Goal: Information Seeking & Learning: Learn about a topic

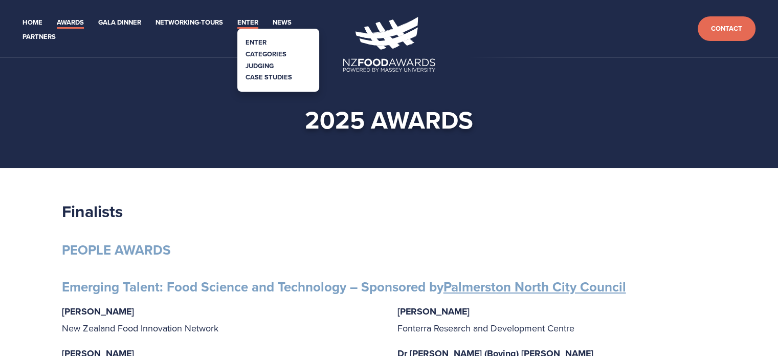
click at [252, 20] on link "Enter" at bounding box center [247, 23] width 21 height 12
click at [266, 50] on link "Categories" at bounding box center [266, 54] width 41 height 10
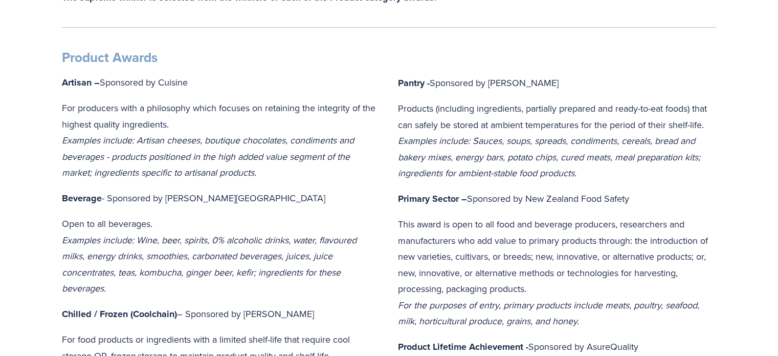
scroll to position [409, 0]
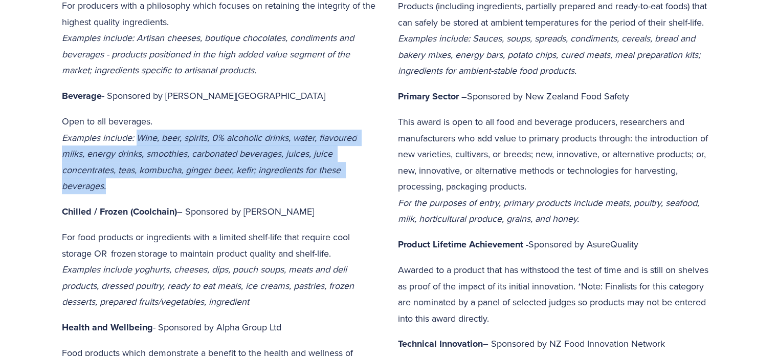
drag, startPoint x: 110, startPoint y: 186, endPoint x: 139, endPoint y: 138, distance: 56.5
click at [139, 138] on p "Open to all beverages. Examples include: Wine, beer, spirits, 0% alcoholic drin…" at bounding box center [221, 153] width 319 height 81
copy em "Wine, beer, spirits, 0% alcoholic drinks, water, flavoured milks, energy drinks…"
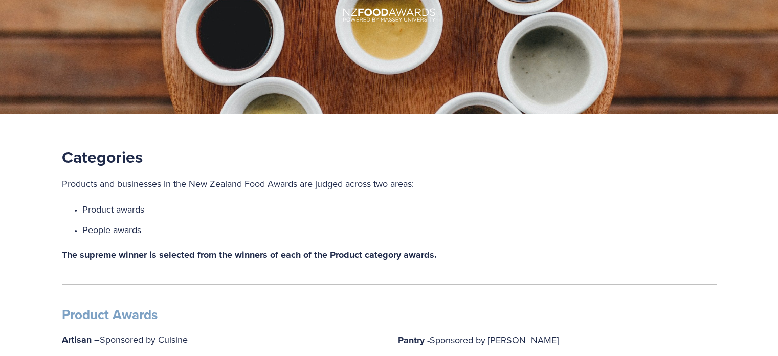
scroll to position [0, 0]
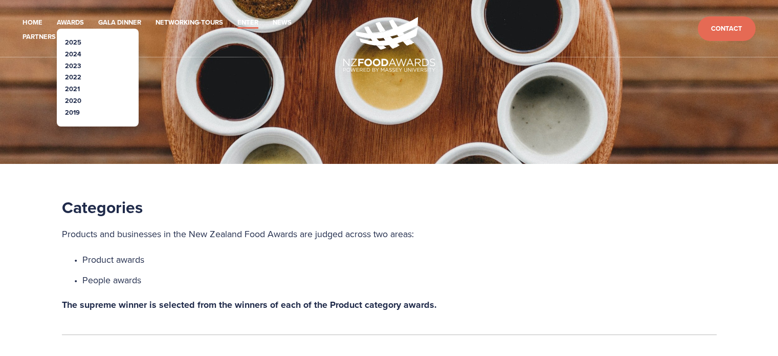
click at [74, 112] on link "2019" at bounding box center [72, 112] width 15 height 10
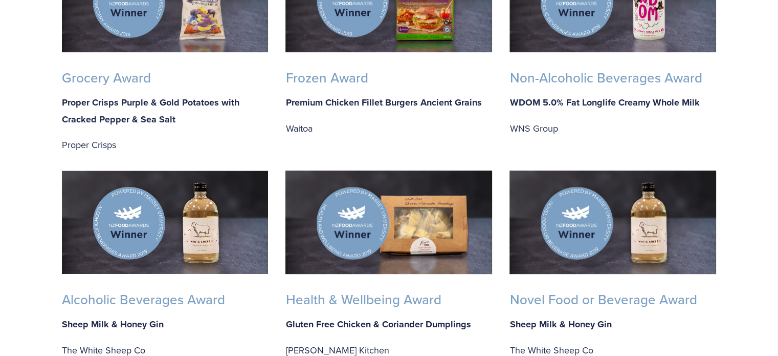
scroll to position [614, 0]
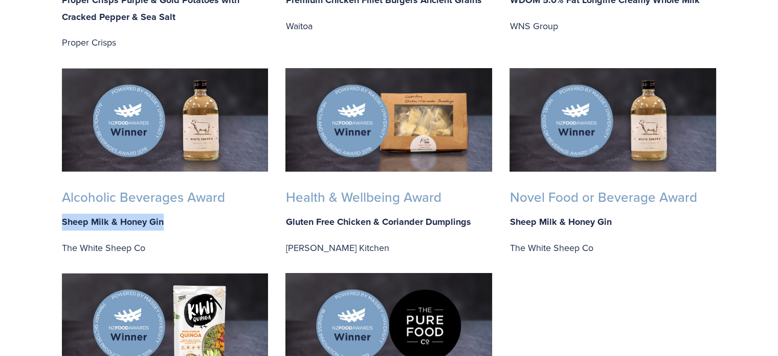
drag, startPoint x: 179, startPoint y: 226, endPoint x: 63, endPoint y: 229, distance: 115.7
click at [63, 229] on p "Sheep Milk & Honey Gin" at bounding box center [165, 221] width 207 height 17
copy strong "Sheep Milk & Honey Gin"
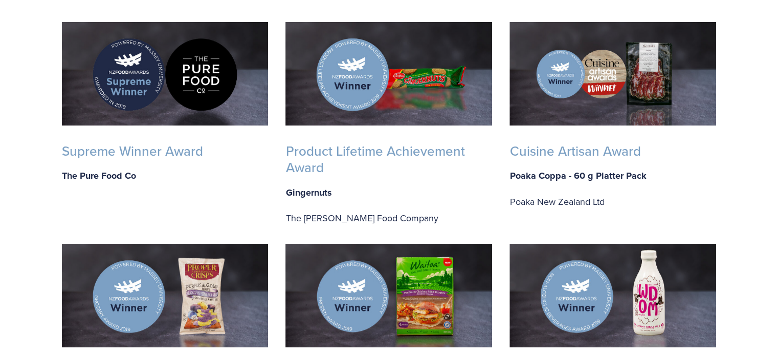
scroll to position [0, 0]
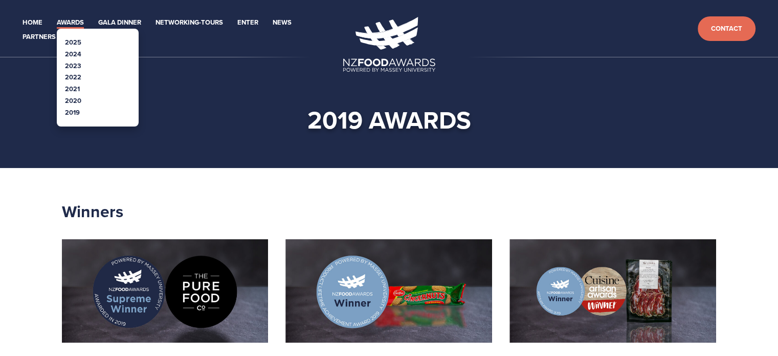
click at [75, 102] on link "2020" at bounding box center [73, 101] width 16 height 10
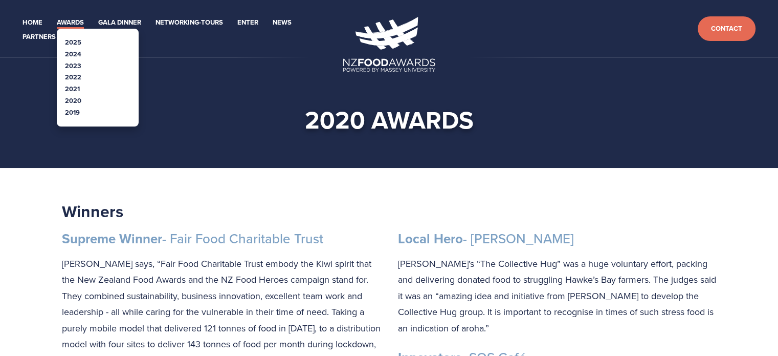
click at [71, 88] on link "2021" at bounding box center [72, 89] width 15 height 10
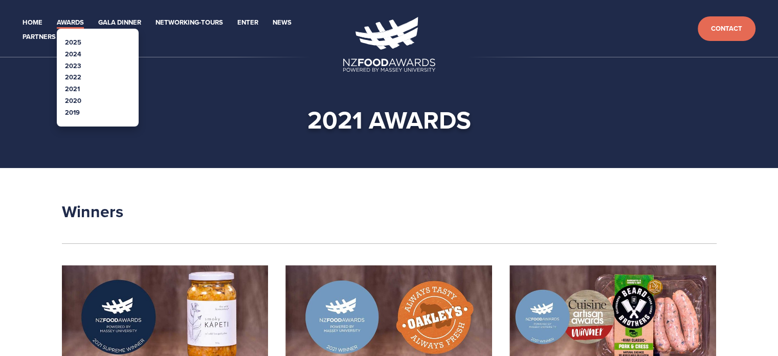
click at [73, 77] on link "2022" at bounding box center [73, 77] width 16 height 10
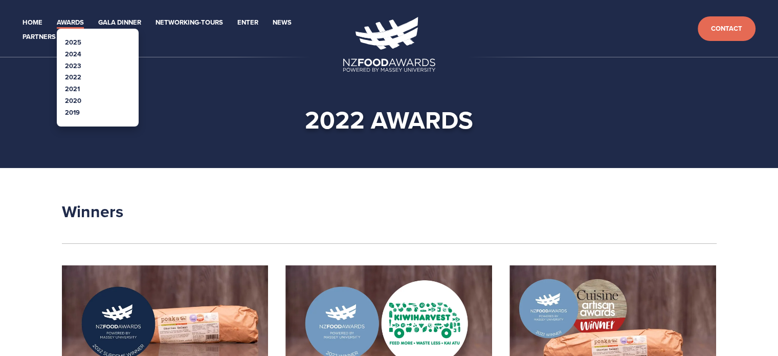
click at [76, 63] on link "2023" at bounding box center [73, 66] width 16 height 10
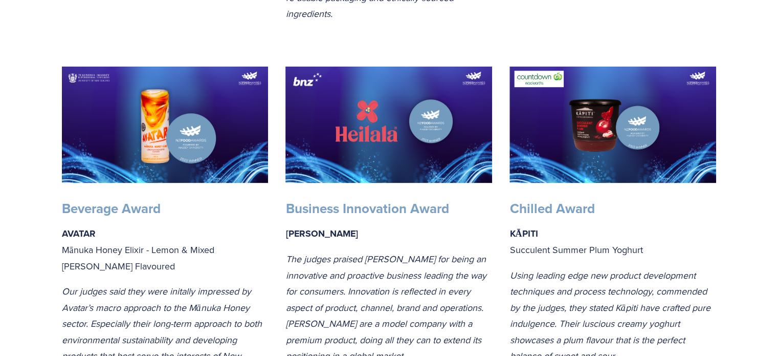
scroll to position [716, 0]
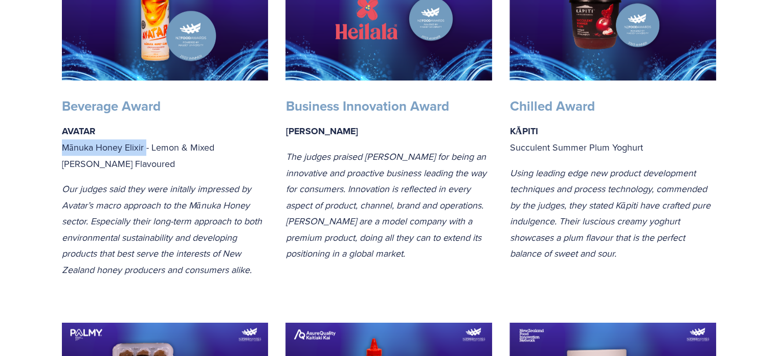
drag, startPoint x: 145, startPoint y: 147, endPoint x: 57, endPoint y: 149, distance: 88.6
click at [57, 149] on div "Beverage Award AVATAR Mānuka Honey Elixir - Lemon & Mixed [PERSON_NAME] Flavour…" at bounding box center [165, 187] width 224 height 197
copy p "Mānuka Honey Elixir"
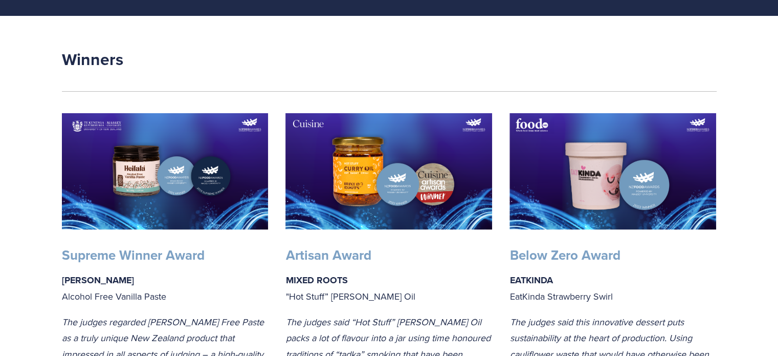
scroll to position [0, 0]
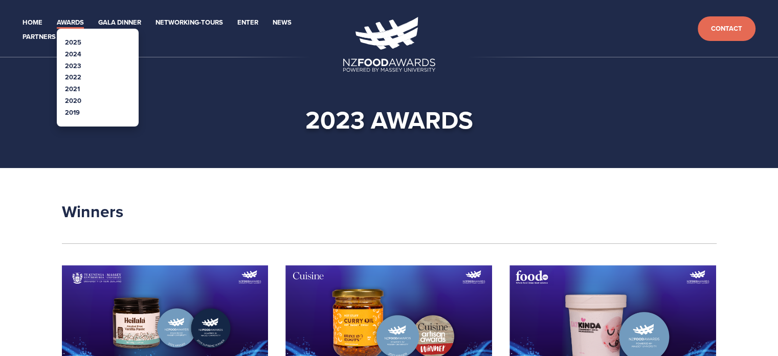
click at [75, 55] on link "2024" at bounding box center [73, 54] width 16 height 10
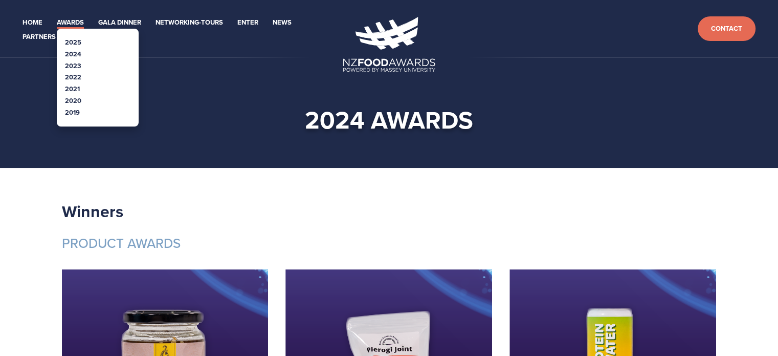
click at [76, 101] on link "2020" at bounding box center [73, 101] width 16 height 10
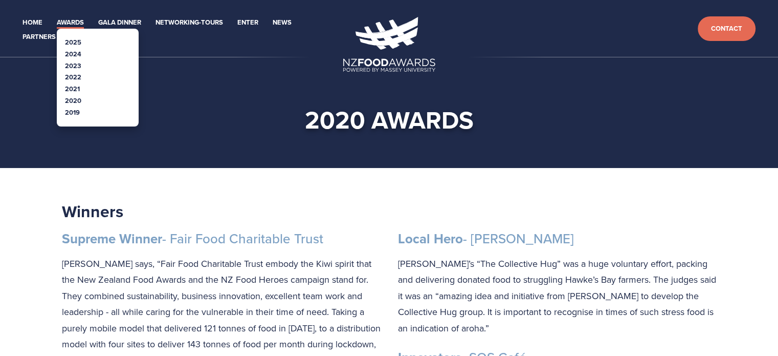
click at [73, 22] on link "Awards" at bounding box center [70, 23] width 27 height 12
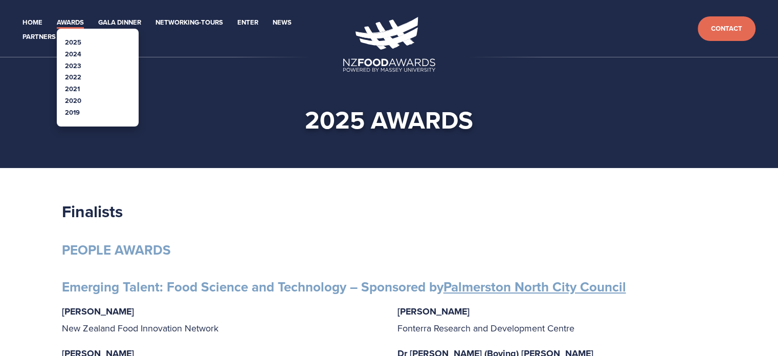
click at [74, 88] on link "2021" at bounding box center [72, 89] width 15 height 10
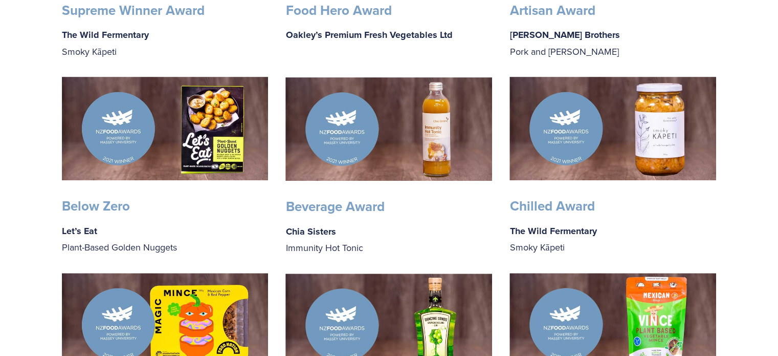
scroll to position [409, 0]
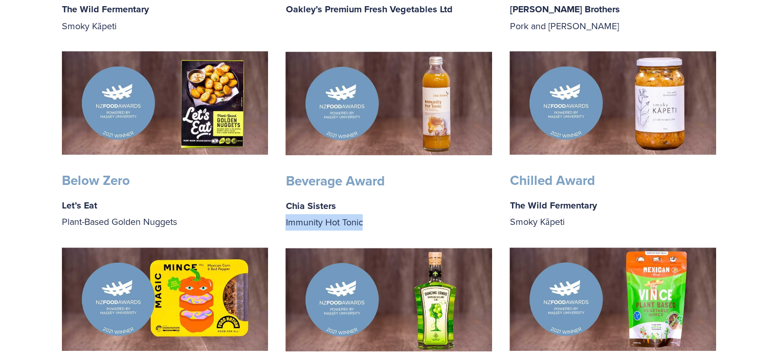
drag, startPoint x: 377, startPoint y: 225, endPoint x: 285, endPoint y: 223, distance: 92.1
click at [286, 223] on p "Chia Sisters Immunity Hot Tonic" at bounding box center [389, 214] width 207 height 33
copy p "Immunity Hot Tonic"
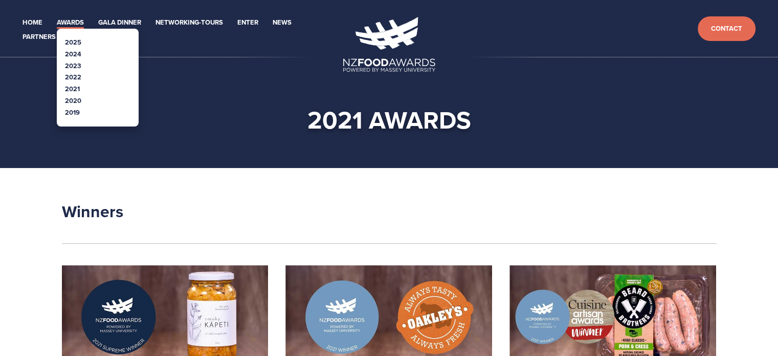
click at [66, 20] on link "Awards" at bounding box center [70, 23] width 27 height 12
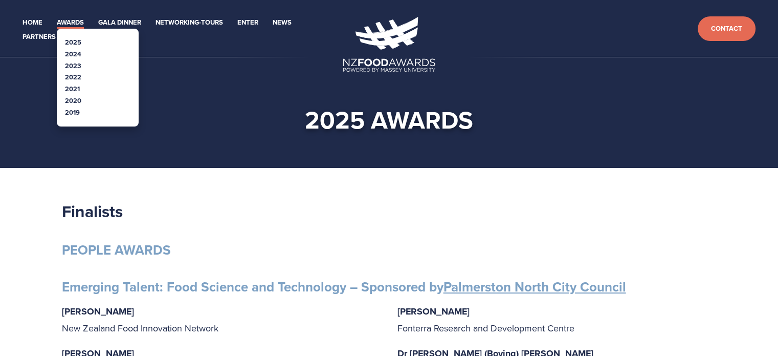
click at [73, 40] on link "2025" at bounding box center [73, 42] width 16 height 10
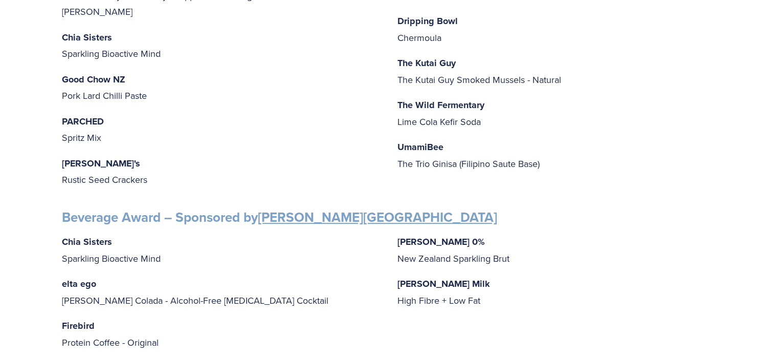
scroll to position [512, 0]
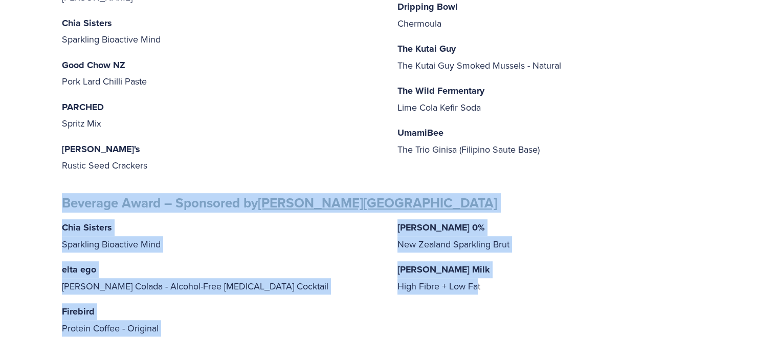
drag, startPoint x: 61, startPoint y: 183, endPoint x: 476, endPoint y: 286, distance: 427.6
click at [394, 315] on div "Chia Sisters Sparkling Bioactive Mind elta ego Pina Colada - Alcohol-Free Adapt…" at bounding box center [389, 277] width 655 height 117
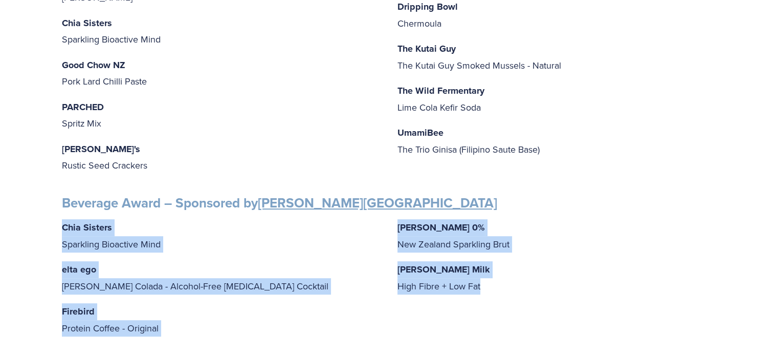
drag, startPoint x: 60, startPoint y: 213, endPoint x: 495, endPoint y: 290, distance: 441.3
copy div "Chia Sisters Sparkling Bioactive Mind elta ego Pina Colada - Alcohol-Free Adapt…"
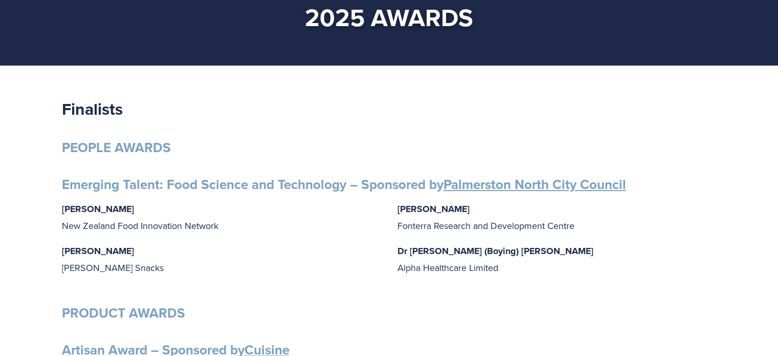
scroll to position [0, 0]
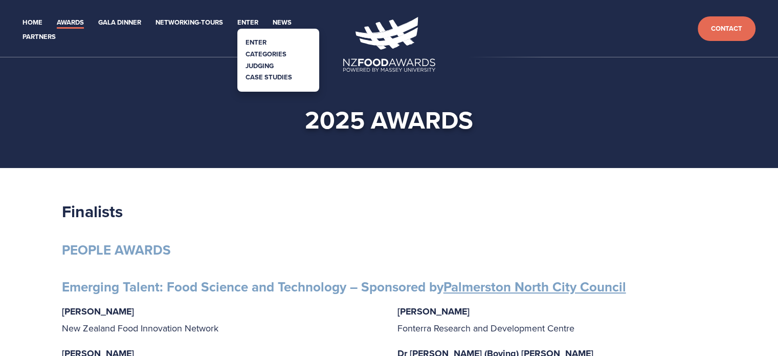
click at [267, 55] on link "Categories" at bounding box center [266, 54] width 41 height 10
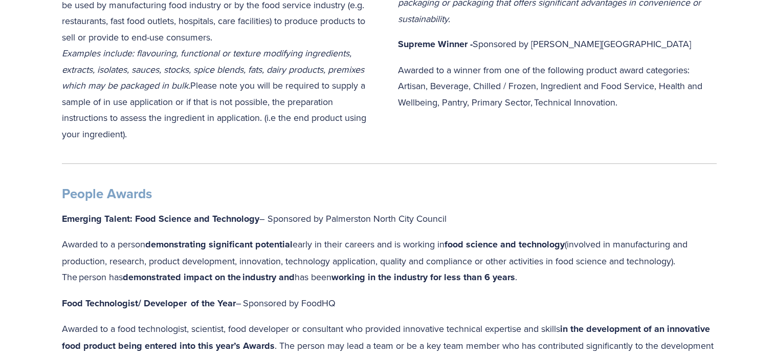
scroll to position [1024, 0]
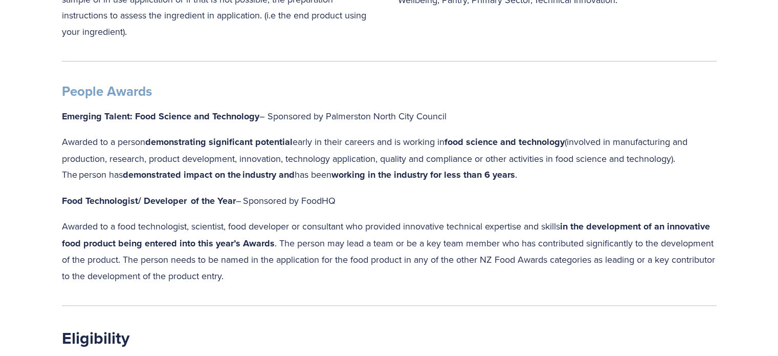
drag, startPoint x: 528, startPoint y: 158, endPoint x: 63, endPoint y: 162, distance: 465.2
click at [63, 162] on p "Awarded to a person demonstrating significant potential  early in their careers…" at bounding box center [389, 159] width 655 height 50
copy p "The person has  demonstrated impact on the industry and has been  working in th…"
